Goal: Task Accomplishment & Management: Use online tool/utility

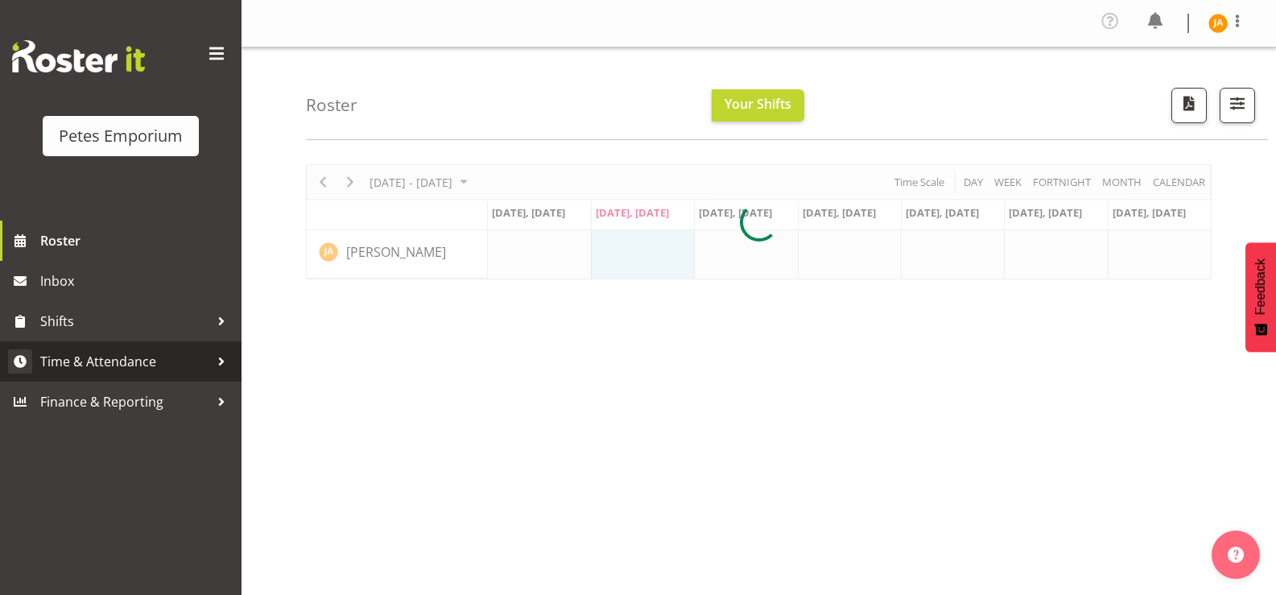
click at [146, 365] on span "Time & Attendance" at bounding box center [124, 361] width 169 height 24
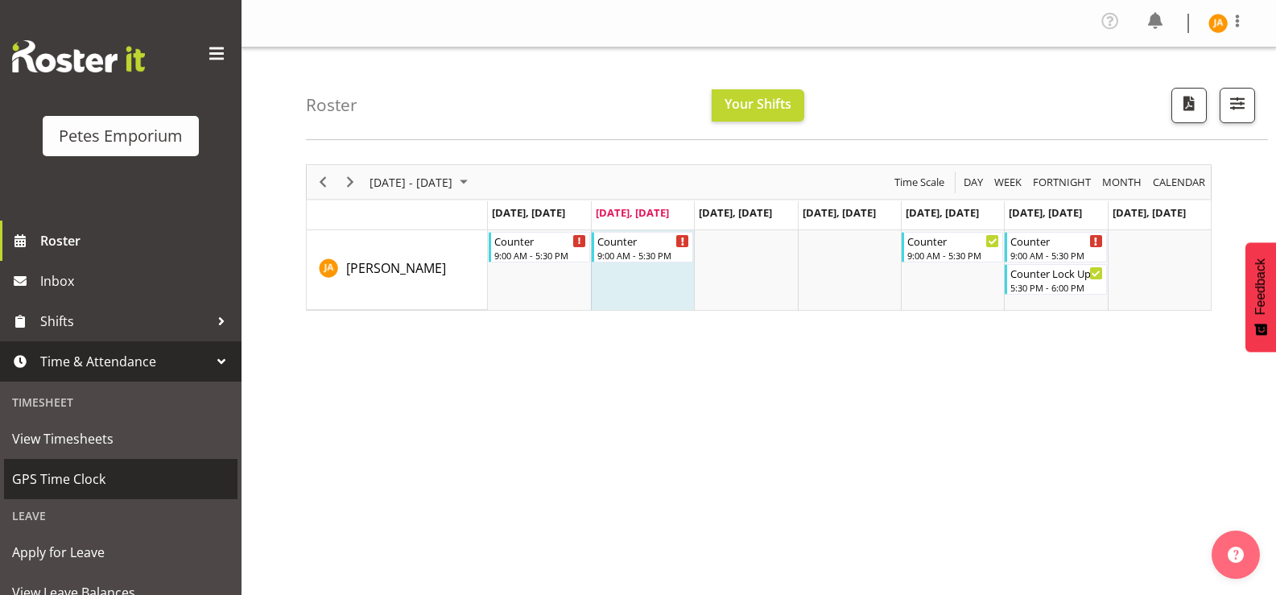
click at [87, 476] on span "GPS Time Clock" at bounding box center [120, 479] width 217 height 24
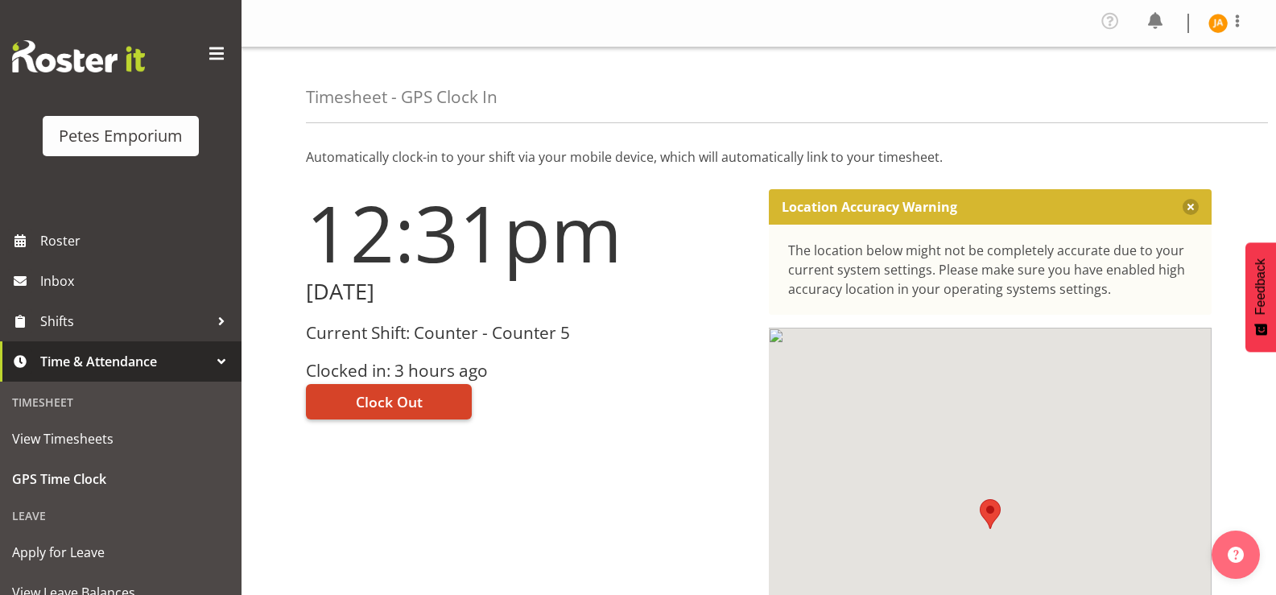
click at [413, 396] on span "Clock Out" at bounding box center [389, 401] width 67 height 21
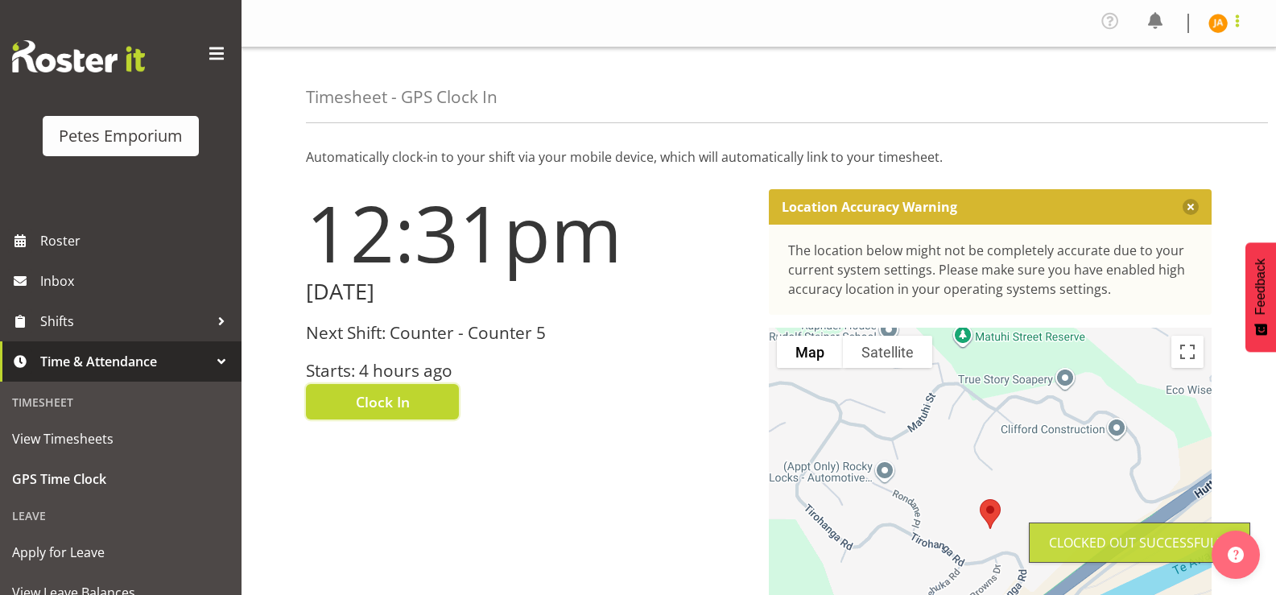
click at [1232, 27] on span at bounding box center [1237, 20] width 19 height 19
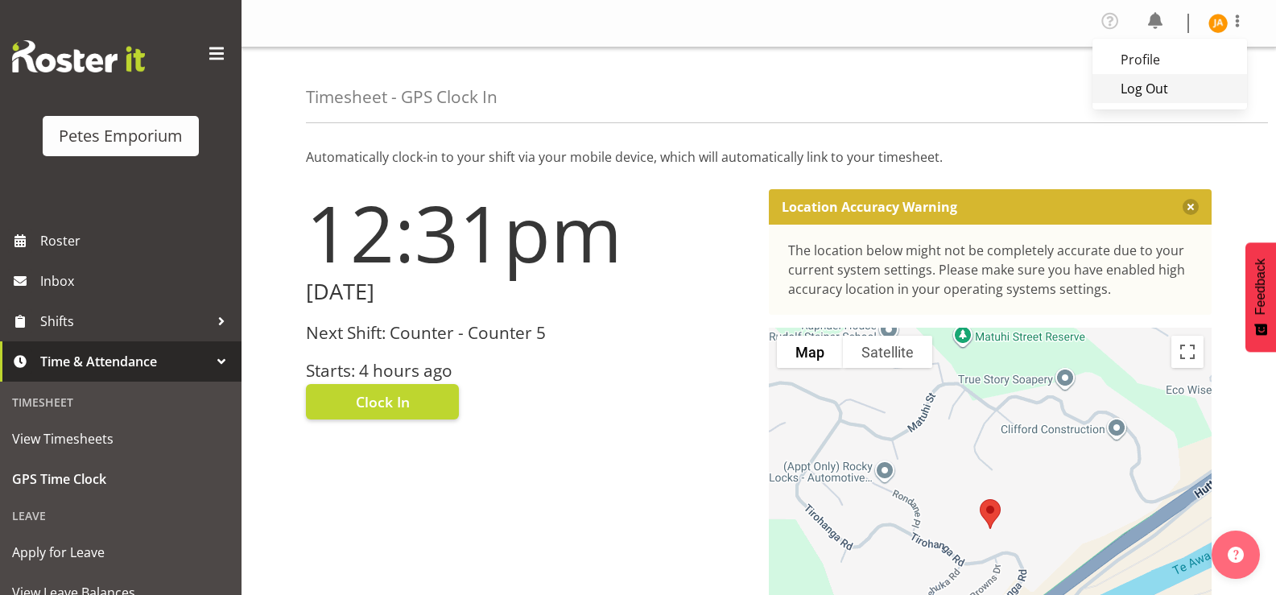
click at [1144, 93] on link "Log Out" at bounding box center [1169, 88] width 155 height 29
